Goal: Information Seeking & Learning: Learn about a topic

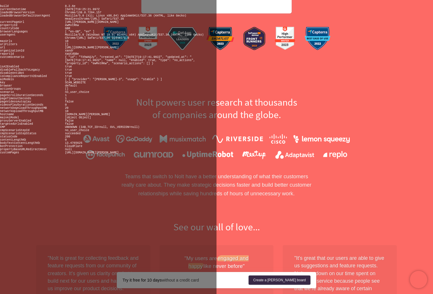
scroll to position [313, 0]
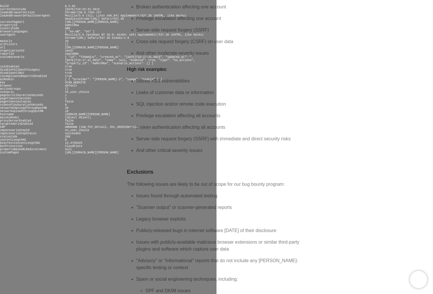
scroll to position [367, 0]
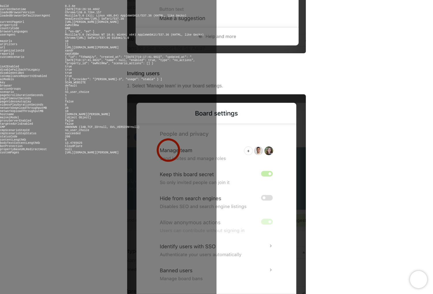
scroll to position [391, 0]
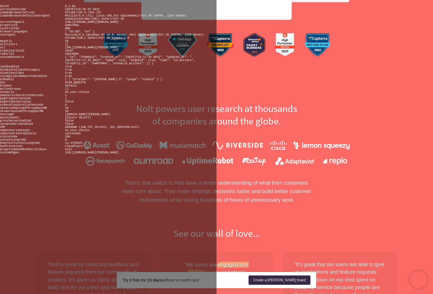
scroll to position [310, 0]
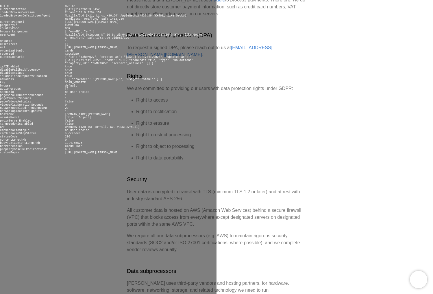
scroll to position [294, 0]
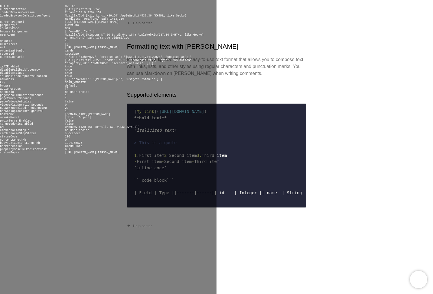
scroll to position [84, 0]
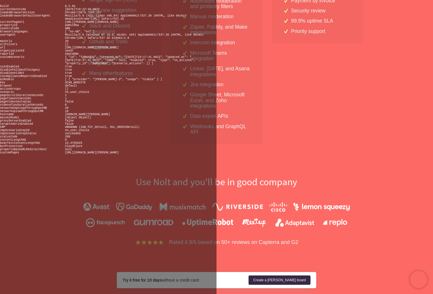
scroll to position [254, 0]
